Goal: Information Seeking & Learning: Learn about a topic

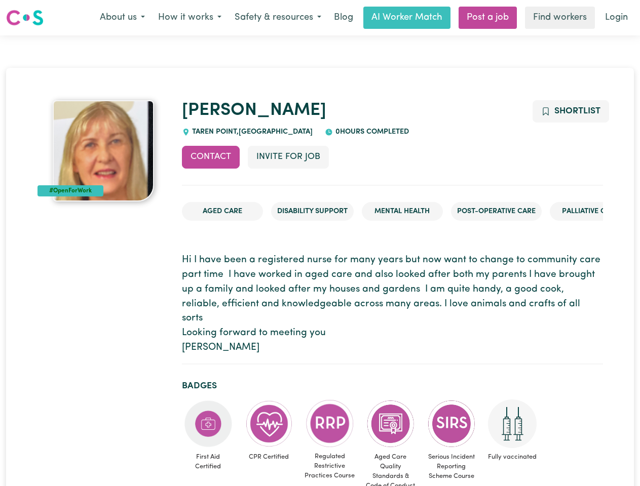
click at [122, 18] on button "About us" at bounding box center [122, 17] width 58 height 21
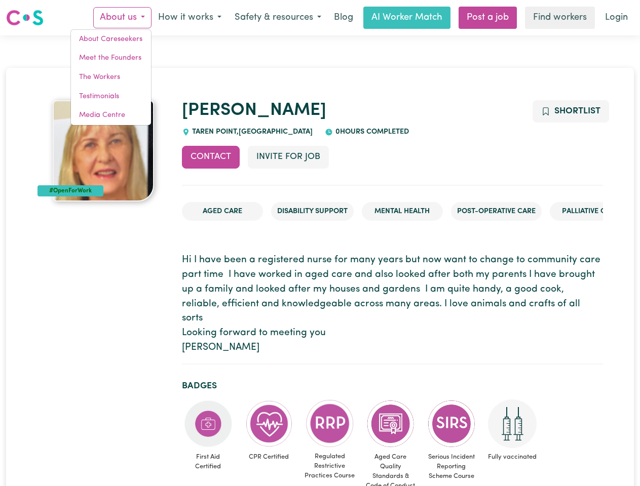
click at [189, 18] on button "How it works" at bounding box center [189, 17] width 76 height 21
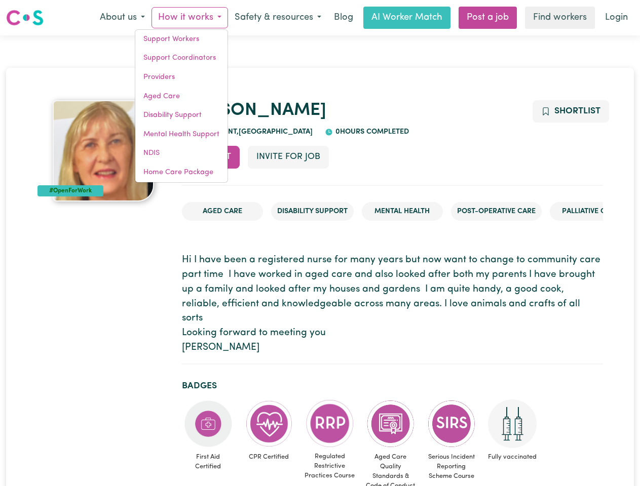
click at [277, 18] on button "Safety & resources" at bounding box center [278, 17] width 100 height 21
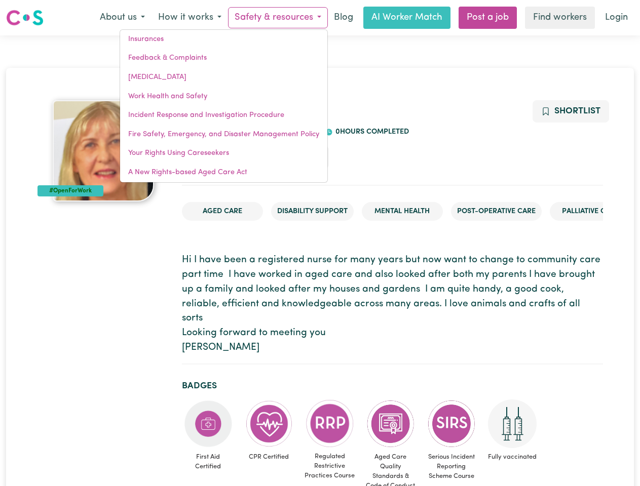
click at [211, 157] on link "Your Rights Using Careseekers" at bounding box center [223, 153] width 207 height 19
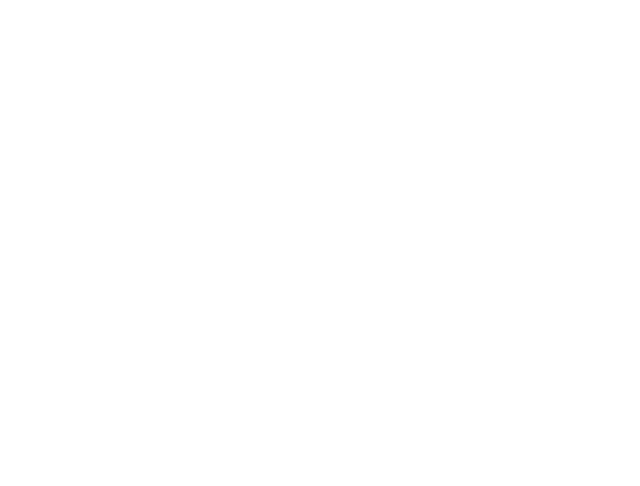
click at [288, 0] on html at bounding box center [320, 0] width 640 height 0
click at [570, 0] on html at bounding box center [320, 0] width 640 height 0
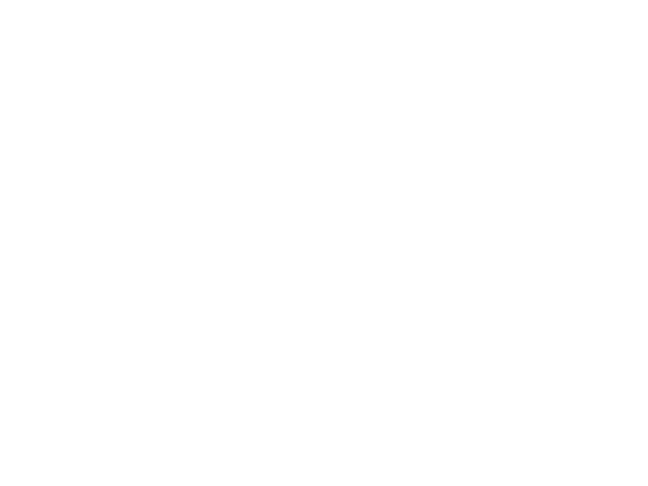
click at [208, 0] on html at bounding box center [324, 0] width 648 height 0
click at [269, 0] on html at bounding box center [324, 0] width 648 height 0
click at [565, 432] on icon "Close message from company" at bounding box center [565, 431] width 5 height 5
click at [610, 431] on span "Need any help?" at bounding box center [613, 431] width 55 height 8
click at [624, 462] on icon "Open messaging window" at bounding box center [623, 463] width 15 height 12
